Goal: Find specific page/section: Find specific page/section

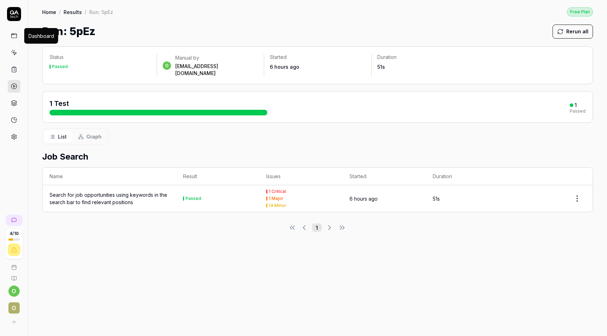
click at [19, 37] on link at bounding box center [14, 36] width 13 height 13
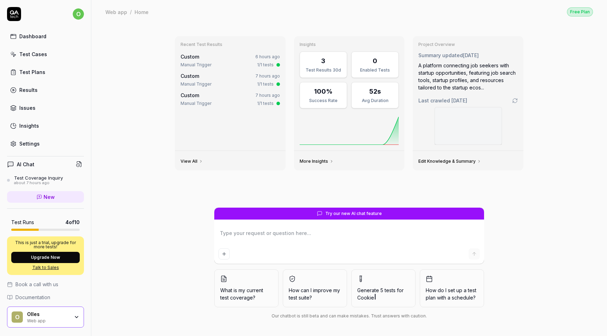
type textarea "*"
